Goal: Task Accomplishment & Management: Use online tool/utility

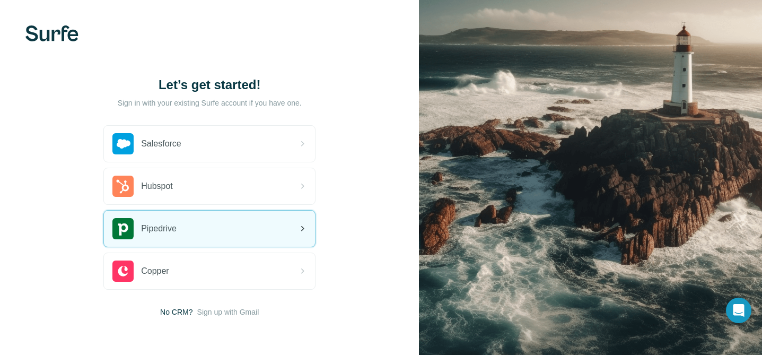
click at [205, 220] on div "Pipedrive" at bounding box center [209, 228] width 211 height 36
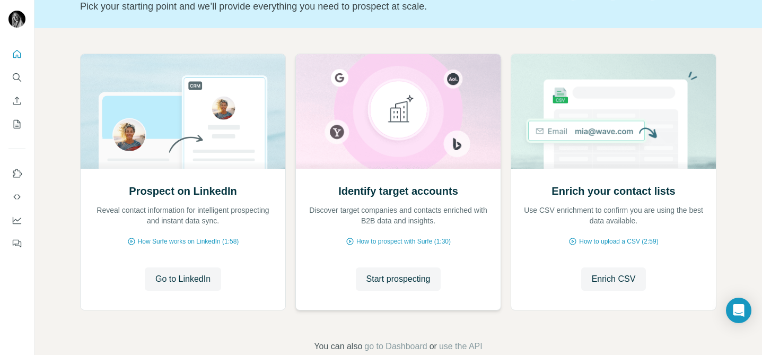
scroll to position [101, 0]
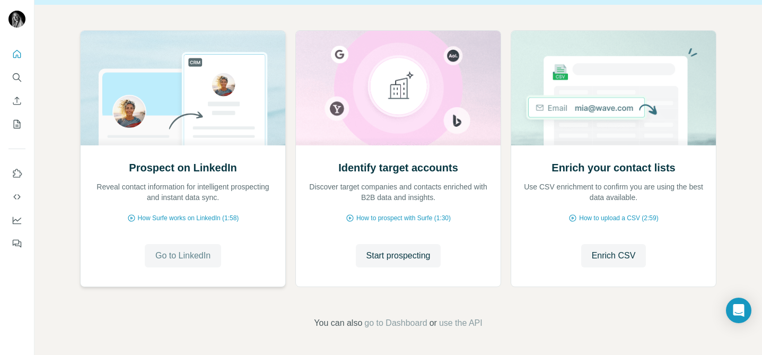
click at [181, 260] on span "Go to LinkedIn" at bounding box center [182, 255] width 55 height 13
